Goal: Use online tool/utility: Utilize a website feature to perform a specific function

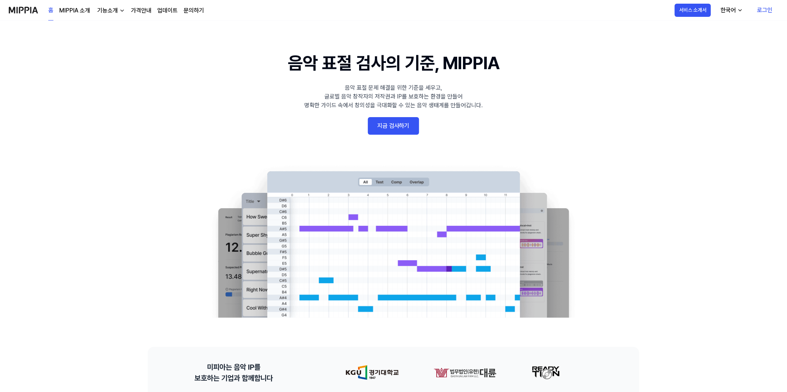
click at [770, 10] on link "로그인" at bounding box center [764, 10] width 27 height 20
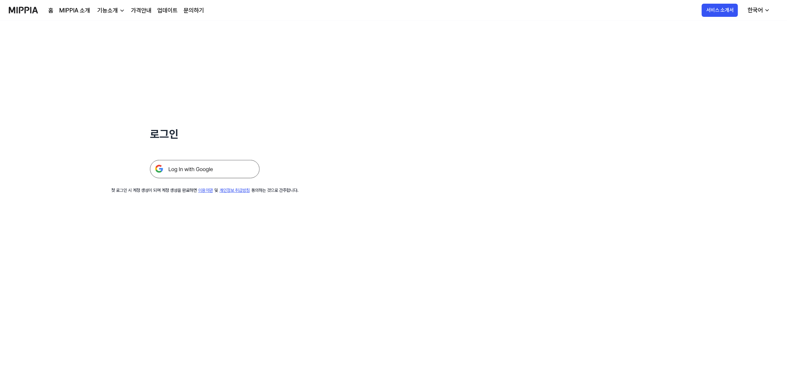
click at [219, 165] on img at bounding box center [205, 169] width 110 height 18
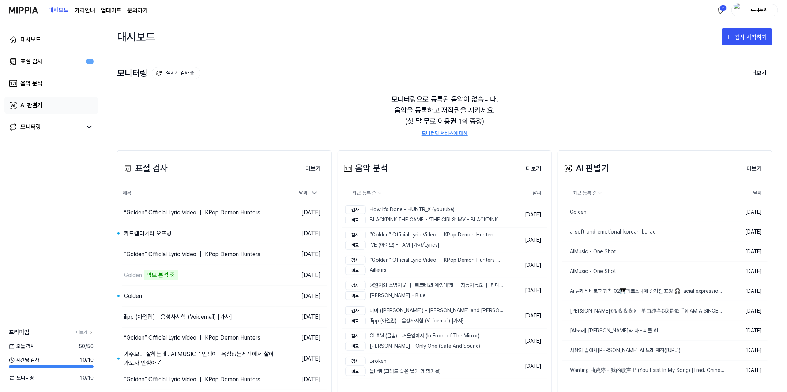
click at [30, 102] on div "AI 판별기" at bounding box center [31, 105] width 22 height 9
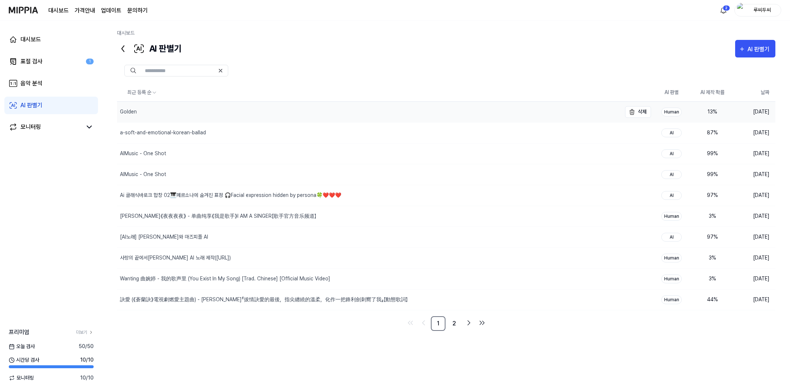
click at [157, 109] on div "Golden" at bounding box center [369, 112] width 504 height 20
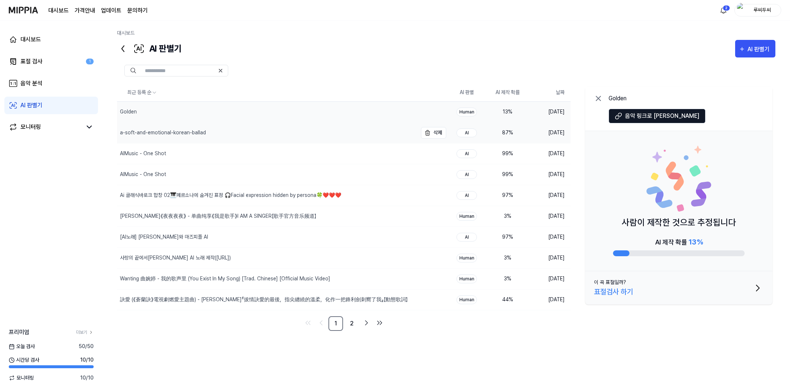
click at [151, 129] on div "a-soft-and-emotional-korean-ballad" at bounding box center [163, 133] width 86 height 8
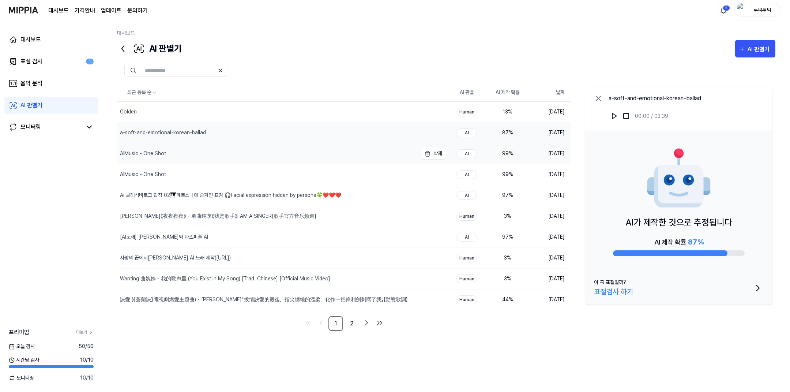
click at [150, 147] on div "AIMusic - One Shot" at bounding box center [267, 153] width 300 height 20
click at [158, 115] on div "Golden" at bounding box center [267, 112] width 300 height 20
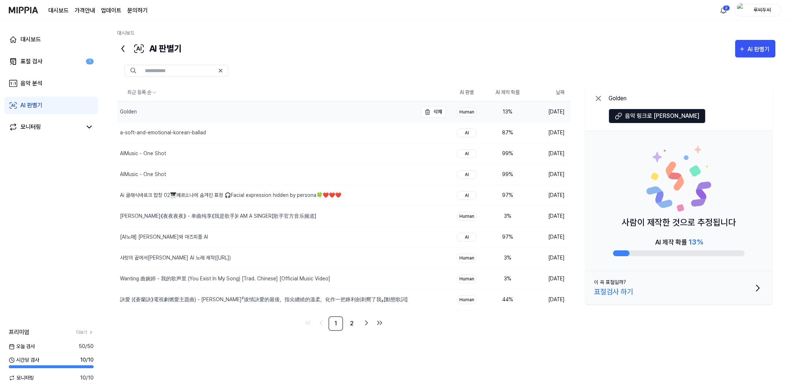
click at [158, 114] on div "Golden" at bounding box center [267, 112] width 300 height 20
